Goal: Task Accomplishment & Management: Manage account settings

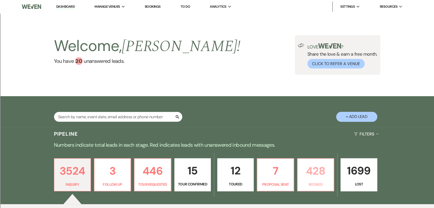
click at [319, 180] on link "428 Booked" at bounding box center [315, 174] width 37 height 33
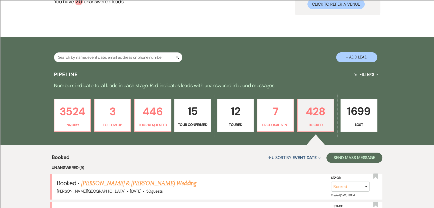
scroll to position [88, 0]
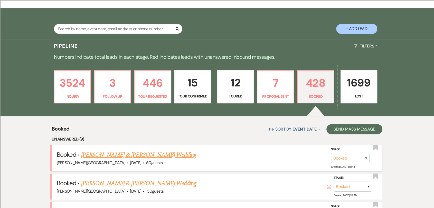
click at [179, 158] on link "[PERSON_NAME] & [PERSON_NAME] Wedding" at bounding box center [138, 154] width 115 height 9
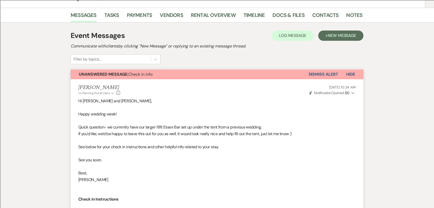
scroll to position [28, 0]
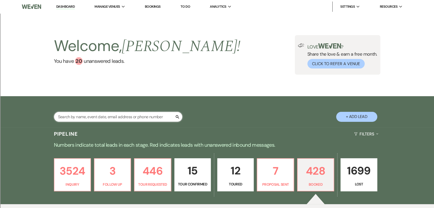
click at [117, 115] on input "text" at bounding box center [118, 117] width 128 height 10
type input "[PERSON_NAME]"
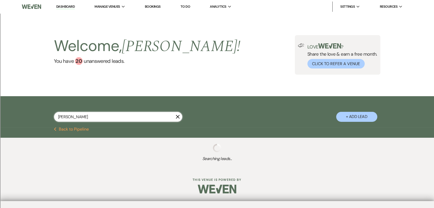
select select "8"
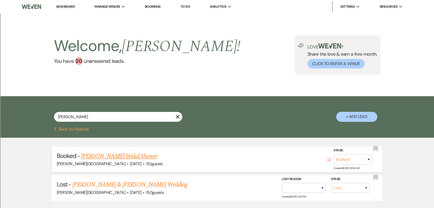
click at [137, 157] on link "[PERSON_NAME] Bridal Shower" at bounding box center [119, 156] width 76 height 9
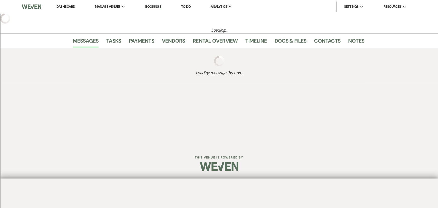
select select "5"
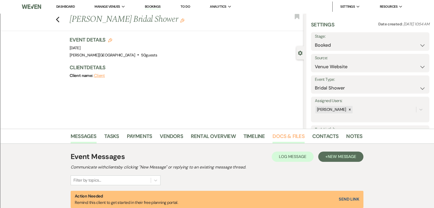
scroll to position [85, 0]
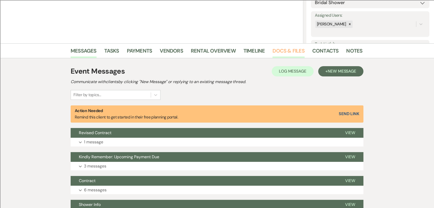
click at [273, 50] on link "Docs & Files" at bounding box center [288, 52] width 32 height 11
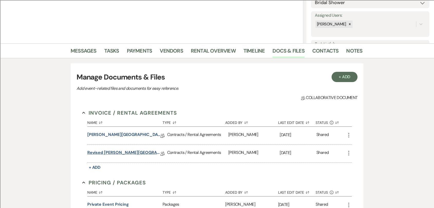
click at [128, 152] on link "Revised [PERSON_NAME][GEOGRAPHIC_DATA] Contract" at bounding box center [123, 154] width 73 height 8
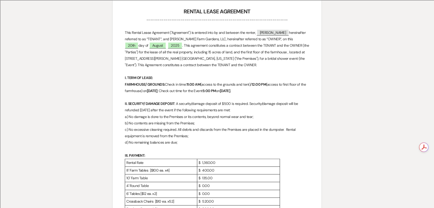
scroll to position [171, 0]
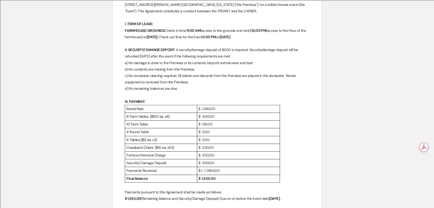
select select "5"
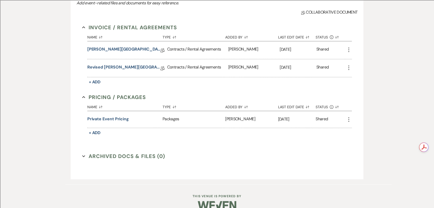
scroll to position [85, 0]
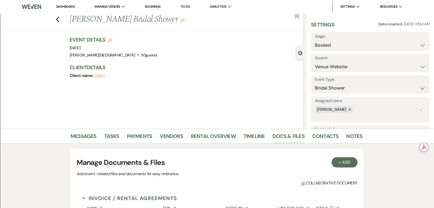
select select "8"
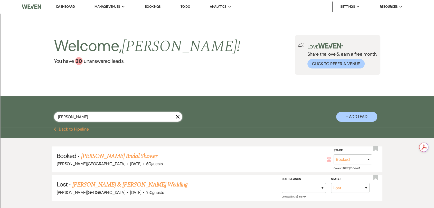
click at [97, 115] on input "[PERSON_NAME]" at bounding box center [118, 117] width 128 height 10
type input "[PERSON_NAME]"
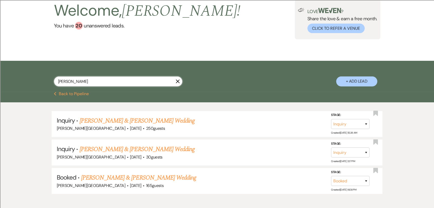
scroll to position [57, 0]
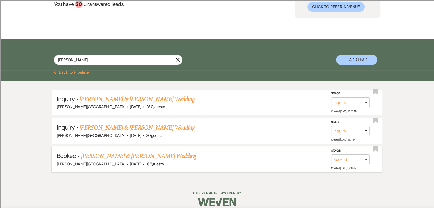
click at [126, 155] on link "[PERSON_NAME] & [PERSON_NAME] Wedding" at bounding box center [138, 156] width 115 height 9
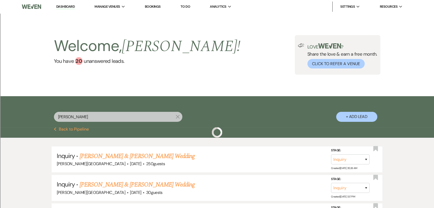
scroll to position [57, 0]
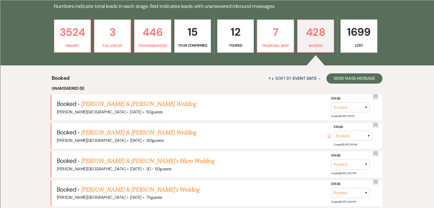
scroll to position [57, 0]
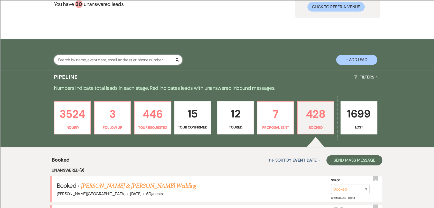
click at [114, 60] on input "text" at bounding box center [118, 60] width 128 height 10
type input "[PERSON_NAME]"
select select "8"
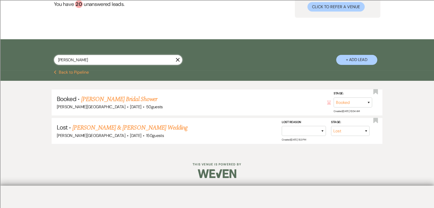
scroll to position [35, 0]
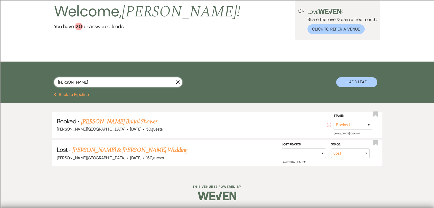
click at [65, 80] on input "[PERSON_NAME]" at bounding box center [118, 82] width 128 height 10
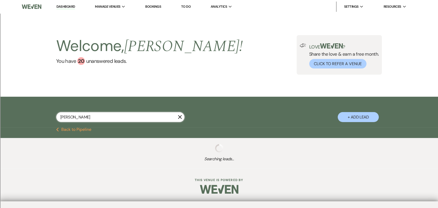
type input "[PERSON_NAME]"
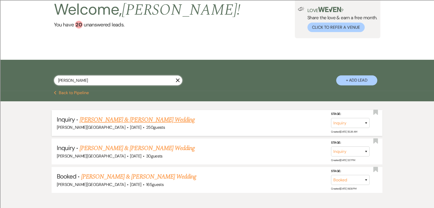
scroll to position [63, 0]
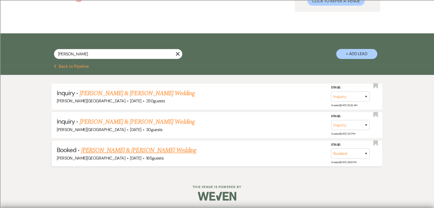
click at [101, 152] on link "[PERSON_NAME] & [PERSON_NAME] Wedding" at bounding box center [138, 150] width 115 height 9
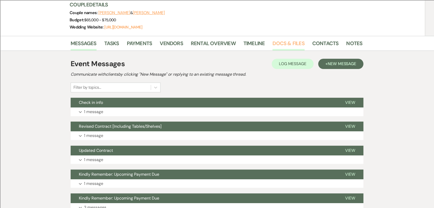
click at [293, 44] on link "Docs & Files" at bounding box center [288, 44] width 32 height 11
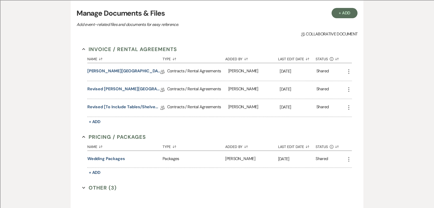
scroll to position [120, 0]
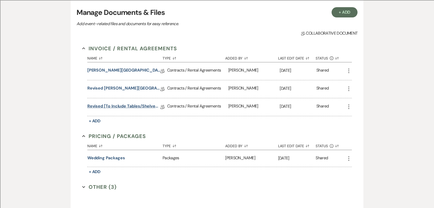
click at [122, 107] on link "Revised [to include tables/shelves] [PERSON_NAME] Farm Gardens Contract" at bounding box center [123, 107] width 73 height 8
